Goal: Information Seeking & Learning: Learn about a topic

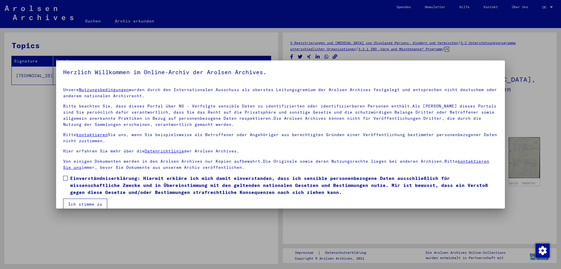
drag, startPoint x: 62, startPoint y: 178, endPoint x: 64, endPoint y: 182, distance: 4.2
click at [63, 179] on mat-dialog-content "Unsere Nutzungsbedingungen wurden durch den Internationalen Ausschuss als obers…" at bounding box center [280, 146] width 448 height 127
drag, startPoint x: 66, startPoint y: 177, endPoint x: 72, endPoint y: 189, distance: 13.2
click at [66, 178] on span at bounding box center [65, 178] width 5 height 5
click at [81, 199] on mat-checkbox "Einverständniserklärung: Hiermit erkläre ich mich damit einverstanden, dass ich…" at bounding box center [280, 187] width 434 height 24
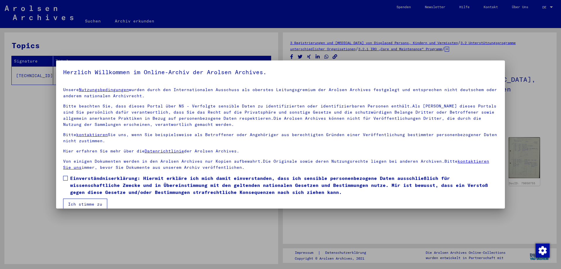
click at [66, 178] on span at bounding box center [65, 178] width 5 height 5
click at [80, 203] on button "Ich stimme zu" at bounding box center [85, 204] width 44 height 11
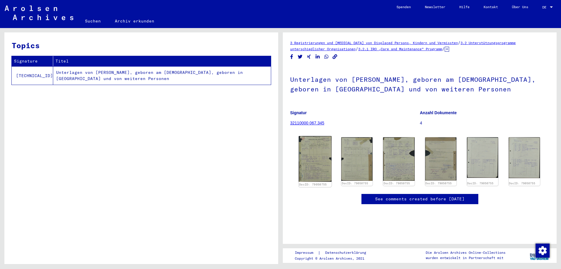
click at [314, 153] on img at bounding box center [314, 159] width 33 height 46
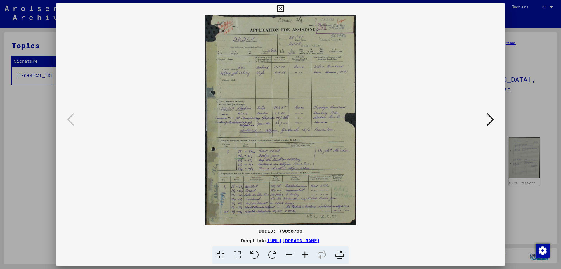
click at [493, 116] on icon at bounding box center [489, 119] width 7 height 14
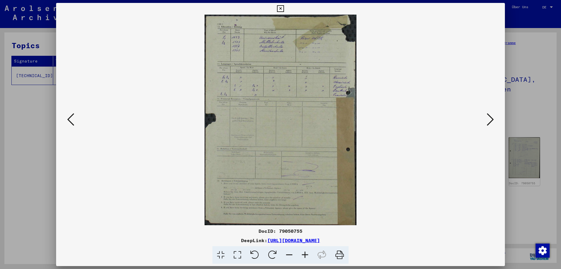
click at [491, 116] on icon at bounding box center [489, 119] width 7 height 14
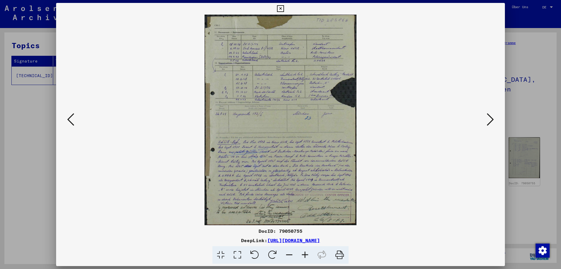
click at [491, 116] on icon at bounding box center [489, 119] width 7 height 14
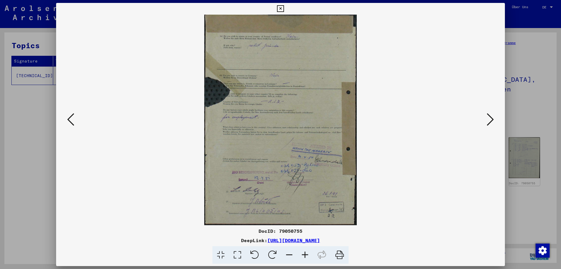
click at [491, 116] on icon at bounding box center [489, 119] width 7 height 14
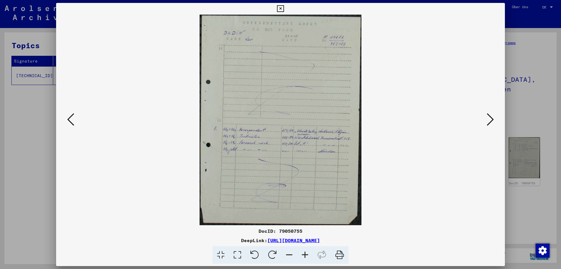
click at [490, 117] on icon at bounding box center [489, 119] width 7 height 14
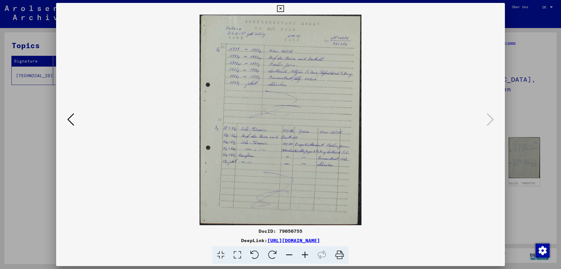
click at [284, 6] on icon at bounding box center [280, 8] width 7 height 7
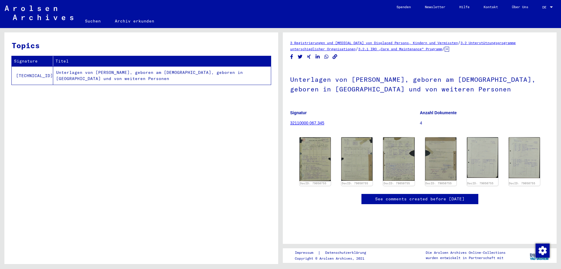
scroll to position [63, 0]
click at [491, 136] on img at bounding box center [482, 157] width 33 height 43
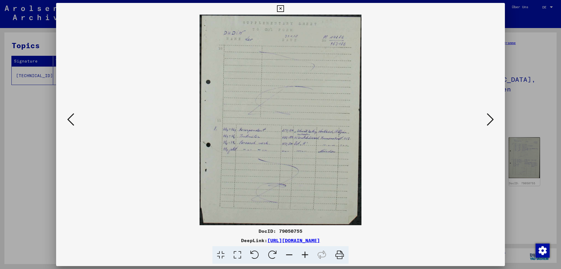
click at [284, 6] on icon at bounding box center [280, 8] width 7 height 7
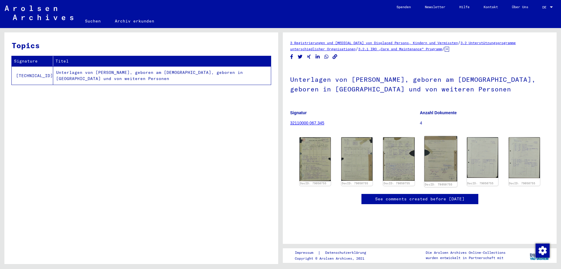
click at [435, 136] on img at bounding box center [440, 158] width 33 height 45
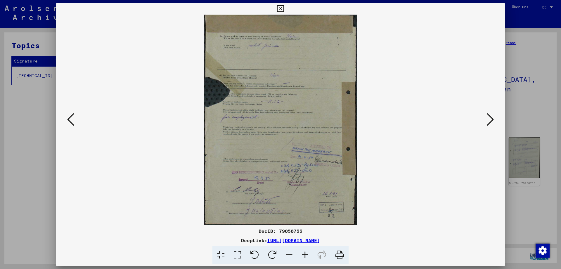
click at [285, 5] on button at bounding box center [280, 9] width 10 height 12
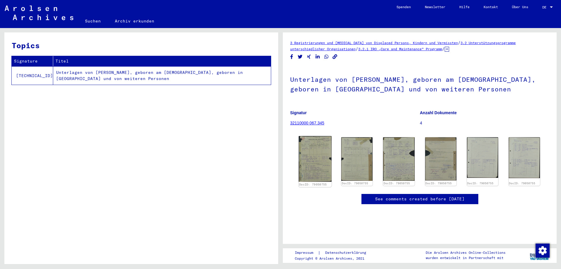
click at [317, 136] on img at bounding box center [314, 159] width 33 height 46
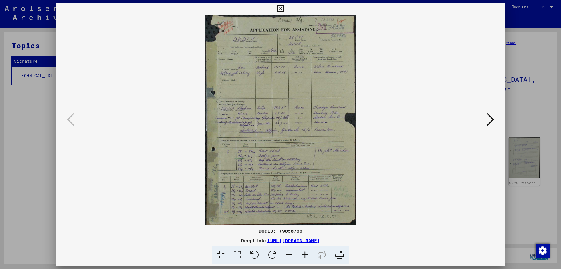
click at [285, 5] on button at bounding box center [280, 9] width 10 height 12
